Goal: Task Accomplishment & Management: Use online tool/utility

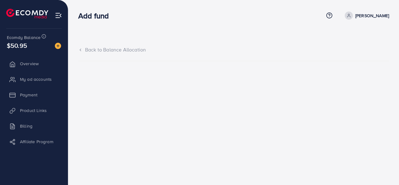
click at [60, 17] on img at bounding box center [58, 15] width 7 height 7
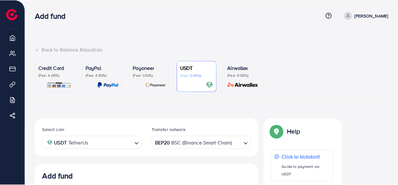
scroll to position [118, 0]
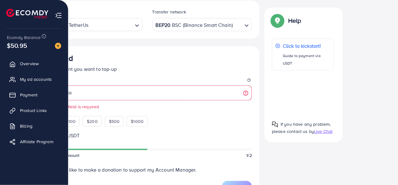
click at [59, 17] on img at bounding box center [58, 15] width 7 height 7
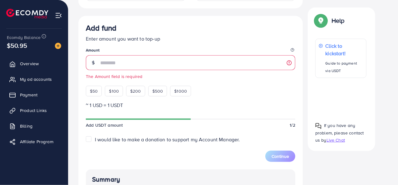
scroll to position [86, 0]
